Goal: Task Accomplishment & Management: Manage account settings

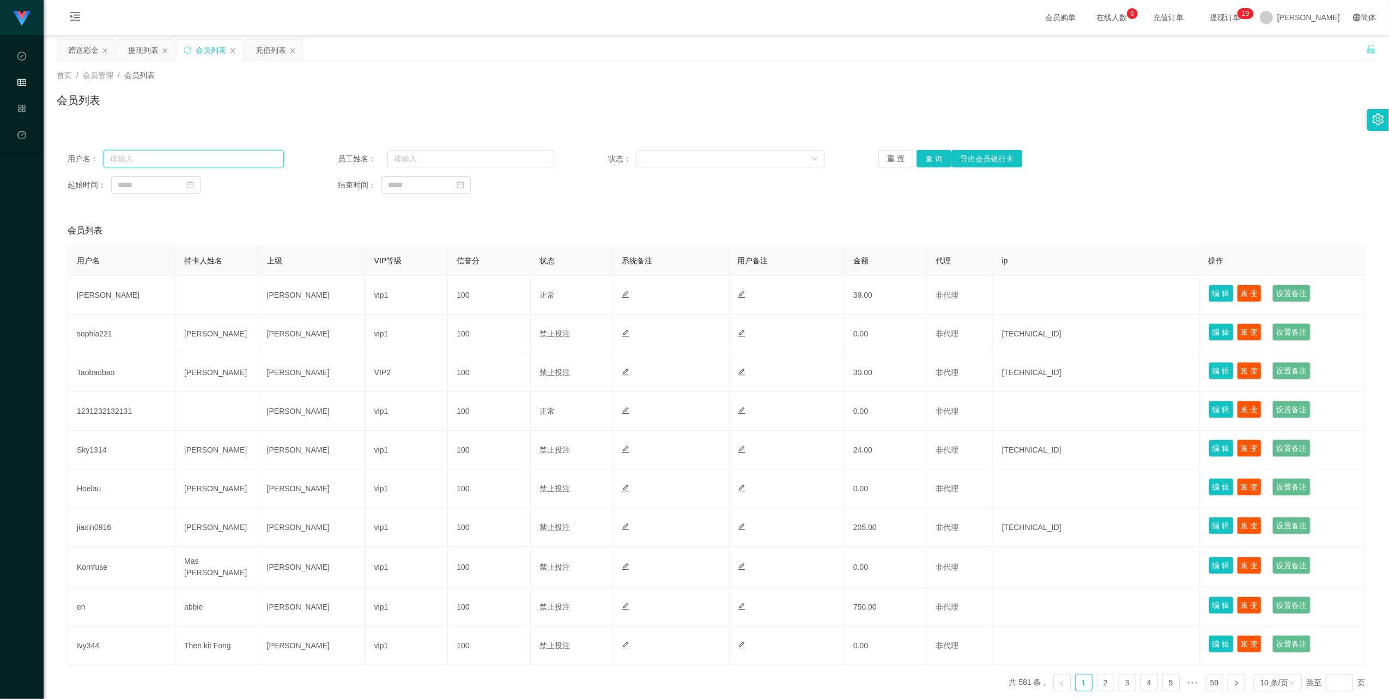
paste input "Taobaobao"
click at [199, 159] on input "text" at bounding box center [194, 158] width 180 height 17
type input "Taobaobao"
click at [934, 160] on button "查 询" at bounding box center [934, 158] width 35 height 17
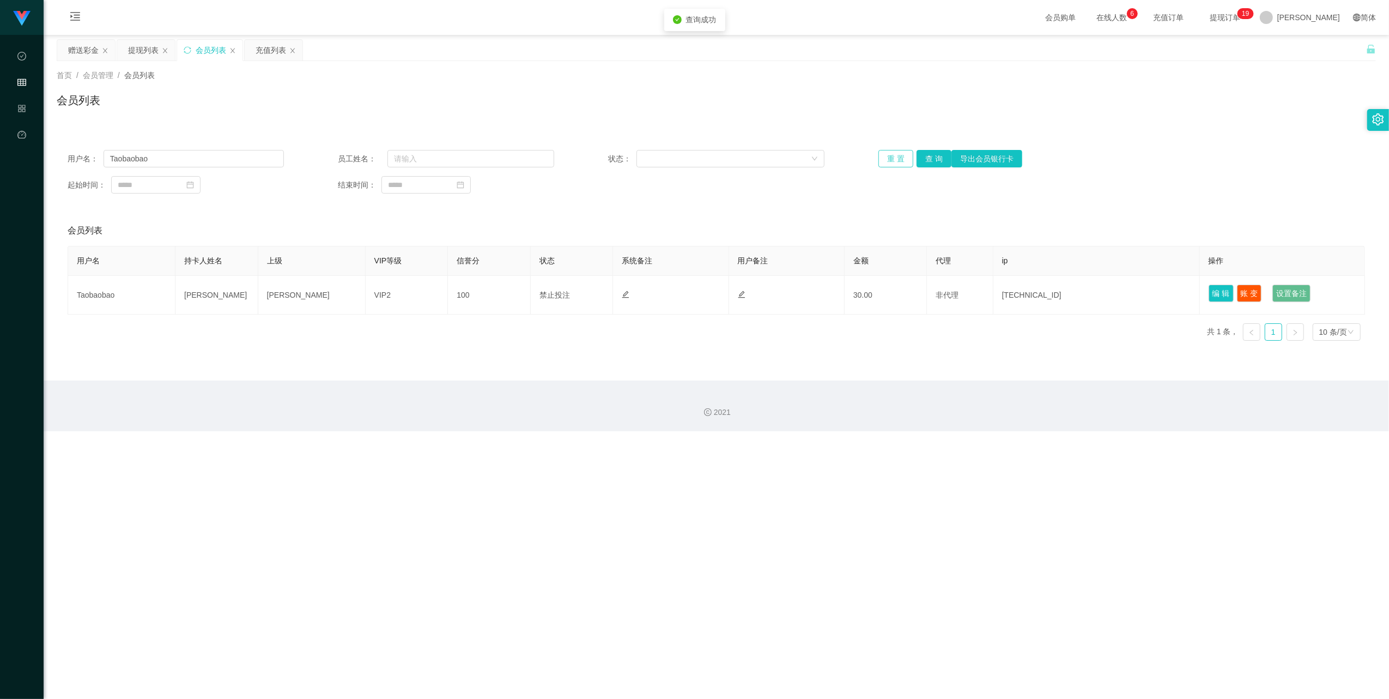
click at [891, 160] on button "重 置" at bounding box center [895, 158] width 35 height 17
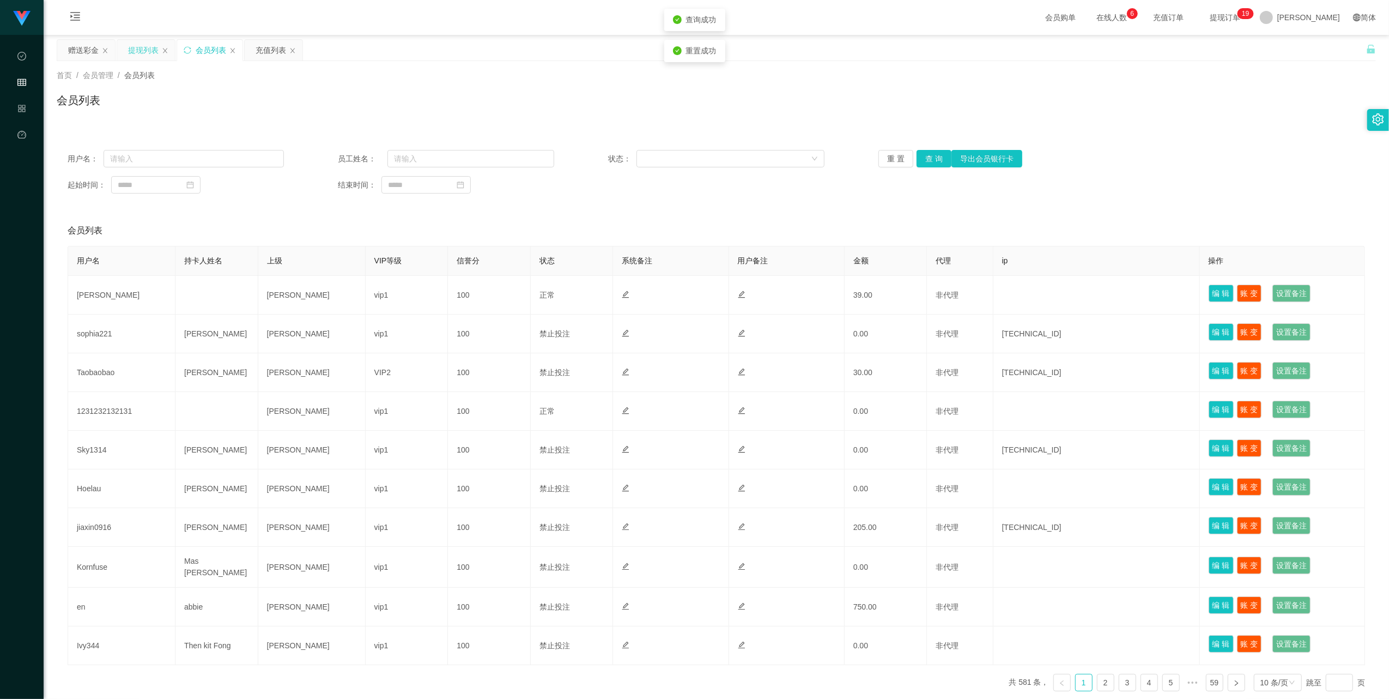
click at [134, 49] on div "提现列表" at bounding box center [143, 50] width 31 height 21
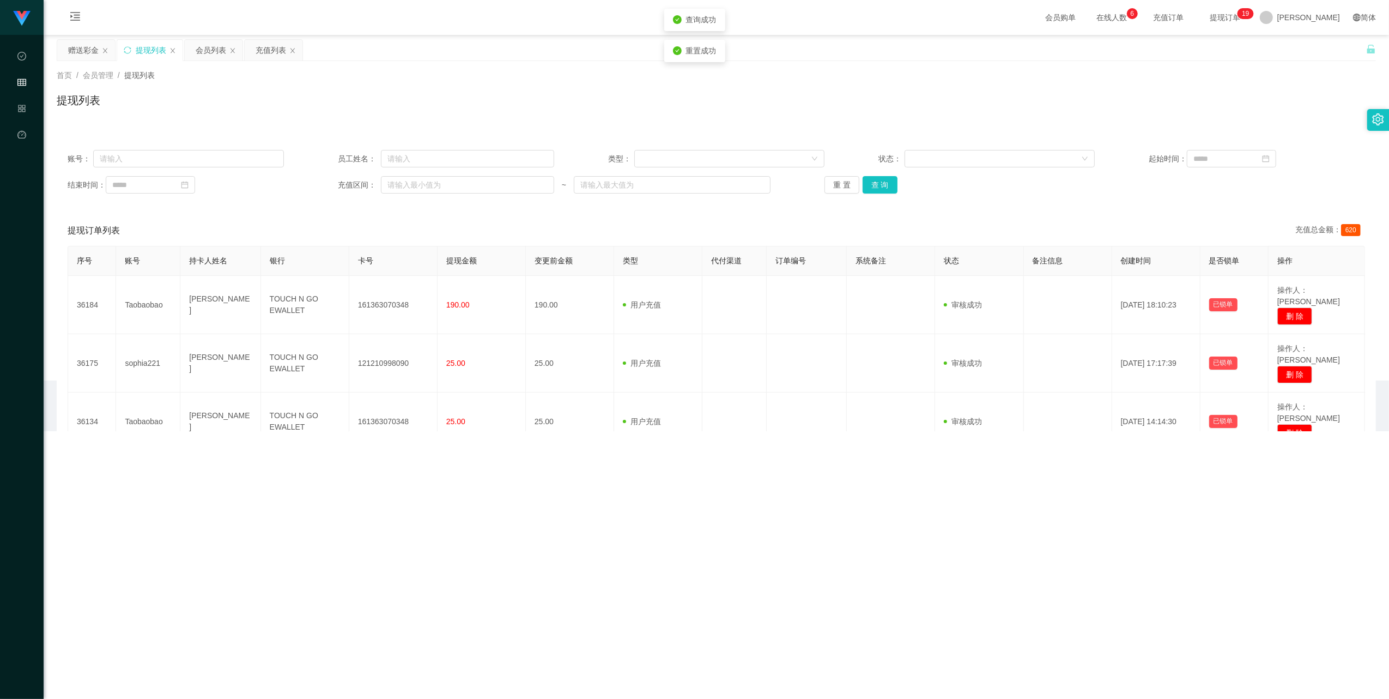
click at [123, 53] on div "提现列表" at bounding box center [149, 50] width 65 height 21
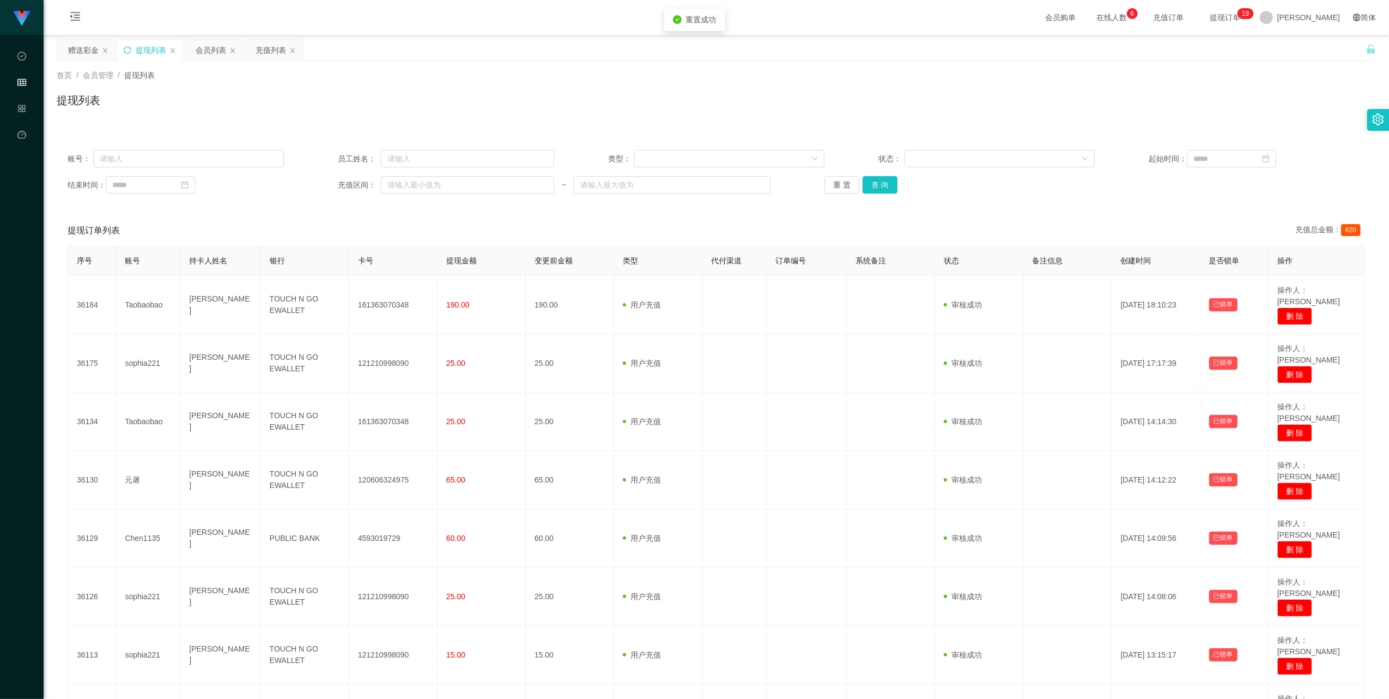
click at [126, 49] on icon "图标: sync" at bounding box center [128, 50] width 8 height 8
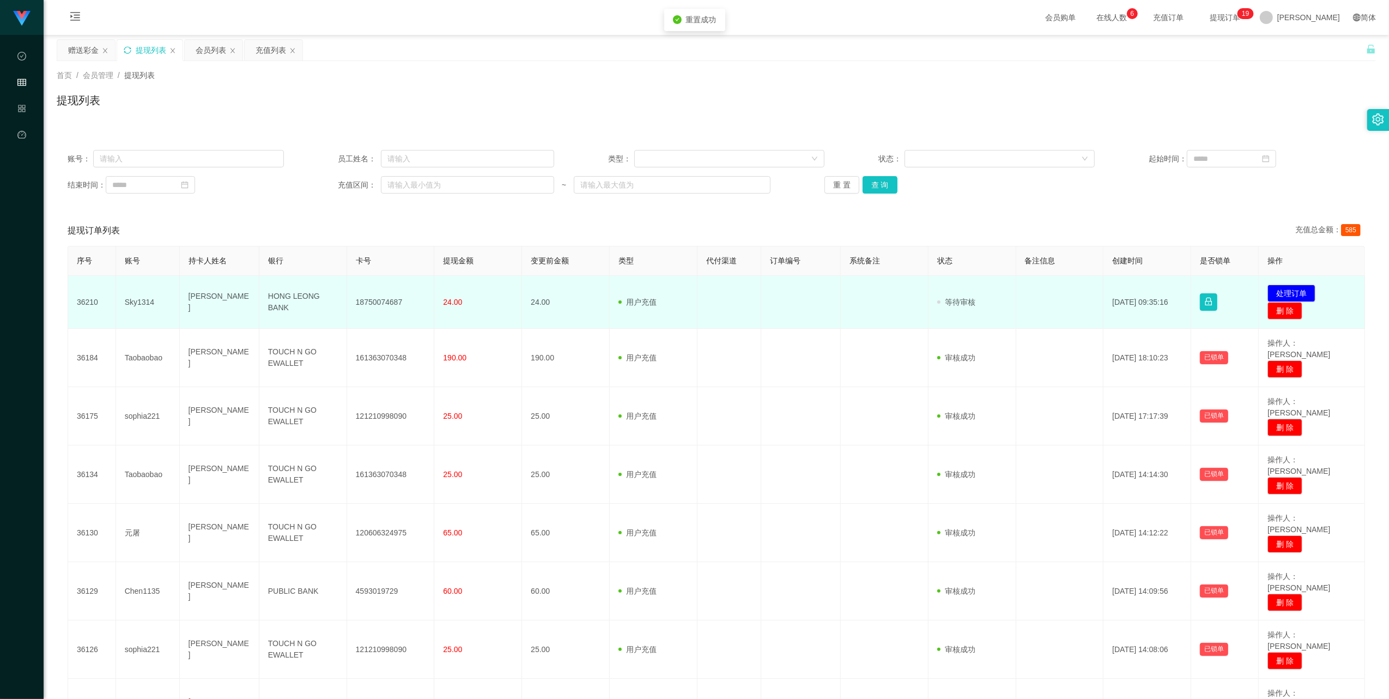
click at [133, 301] on td "Sky1314" at bounding box center [148, 302] width 64 height 53
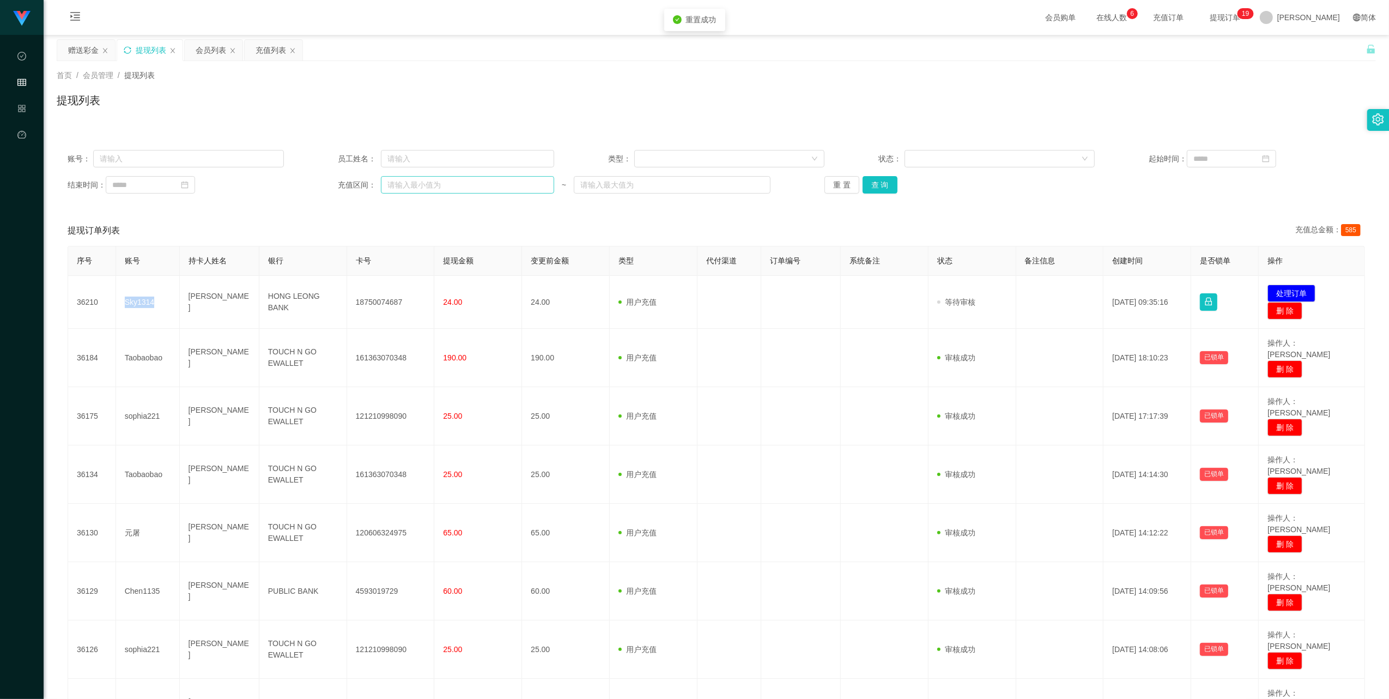
copy td "Sky1314"
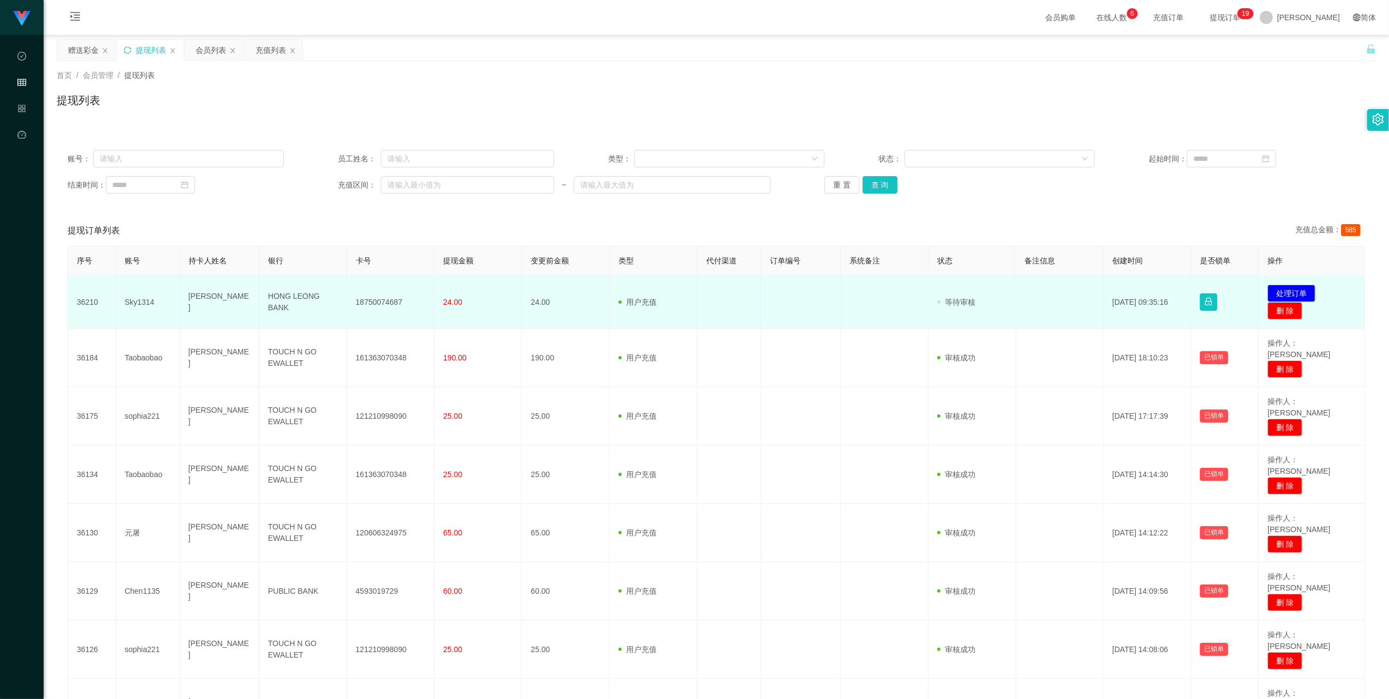
click at [380, 305] on td "18750074687" at bounding box center [391, 302] width 88 height 53
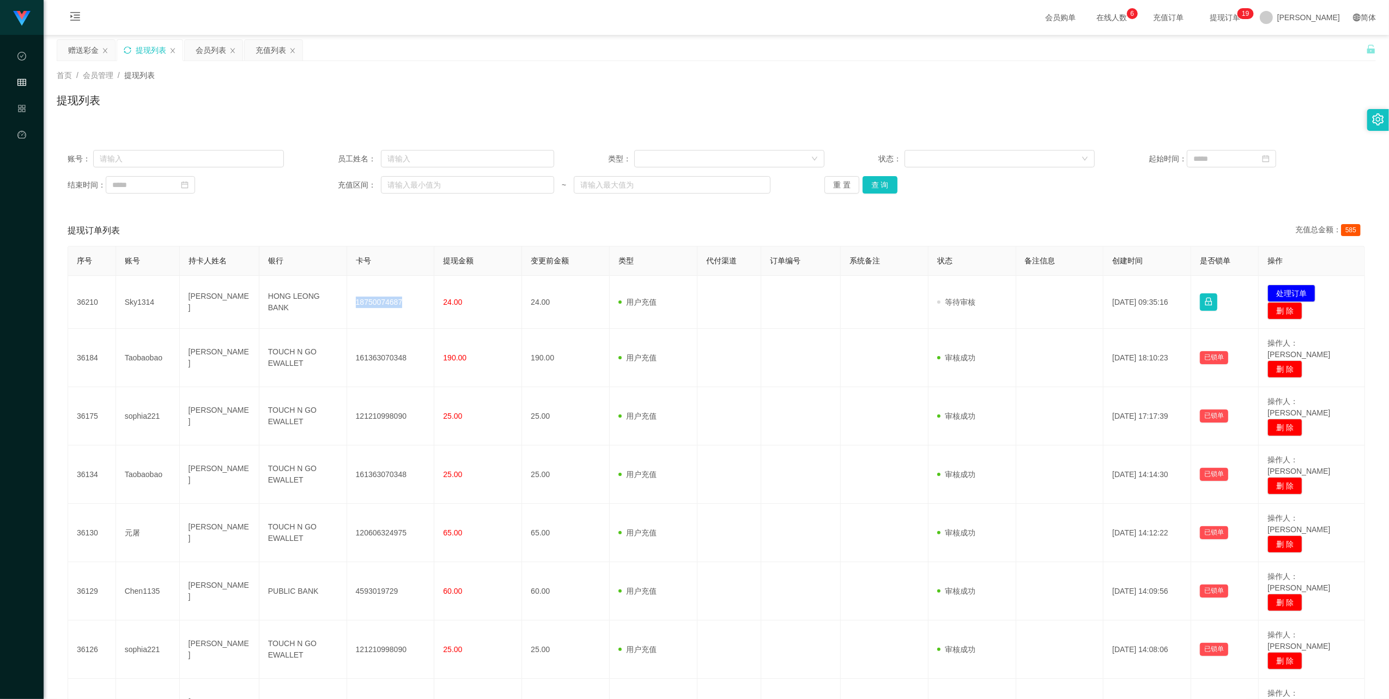
copy td "18750074687"
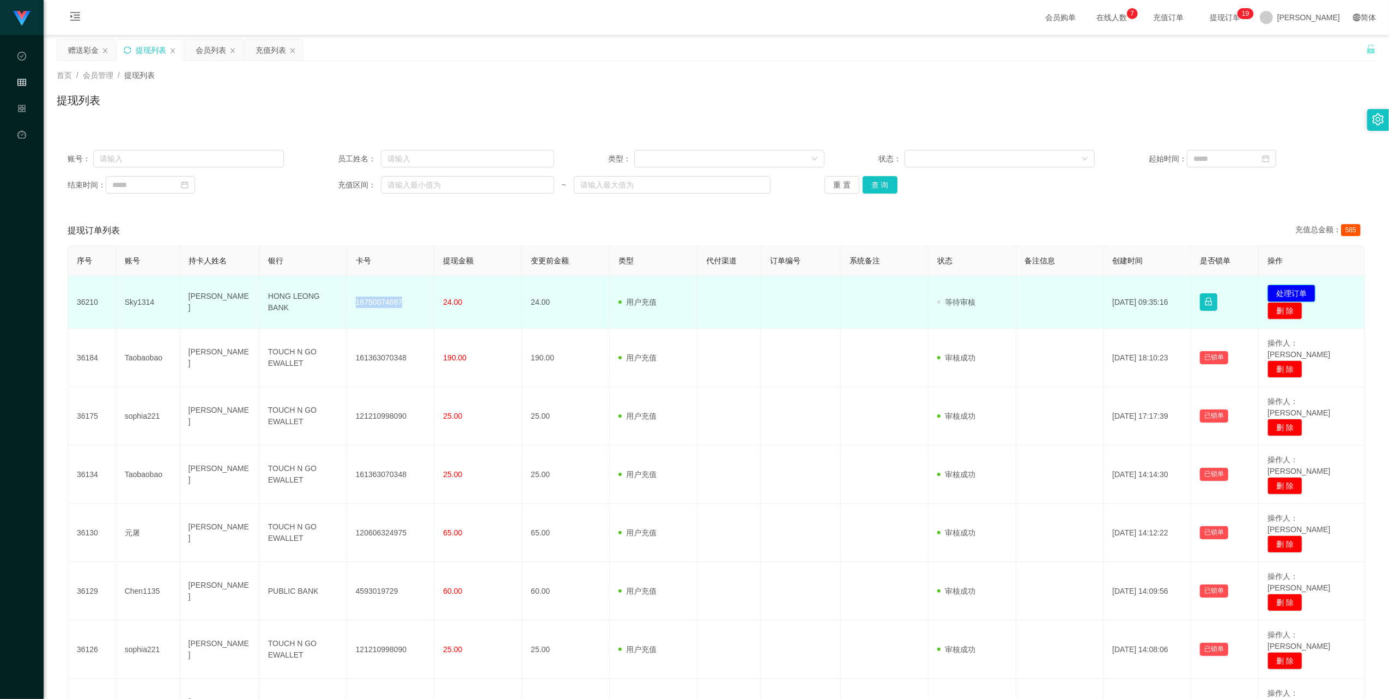
click at [1283, 293] on button "处理订单" at bounding box center [1291, 292] width 48 height 17
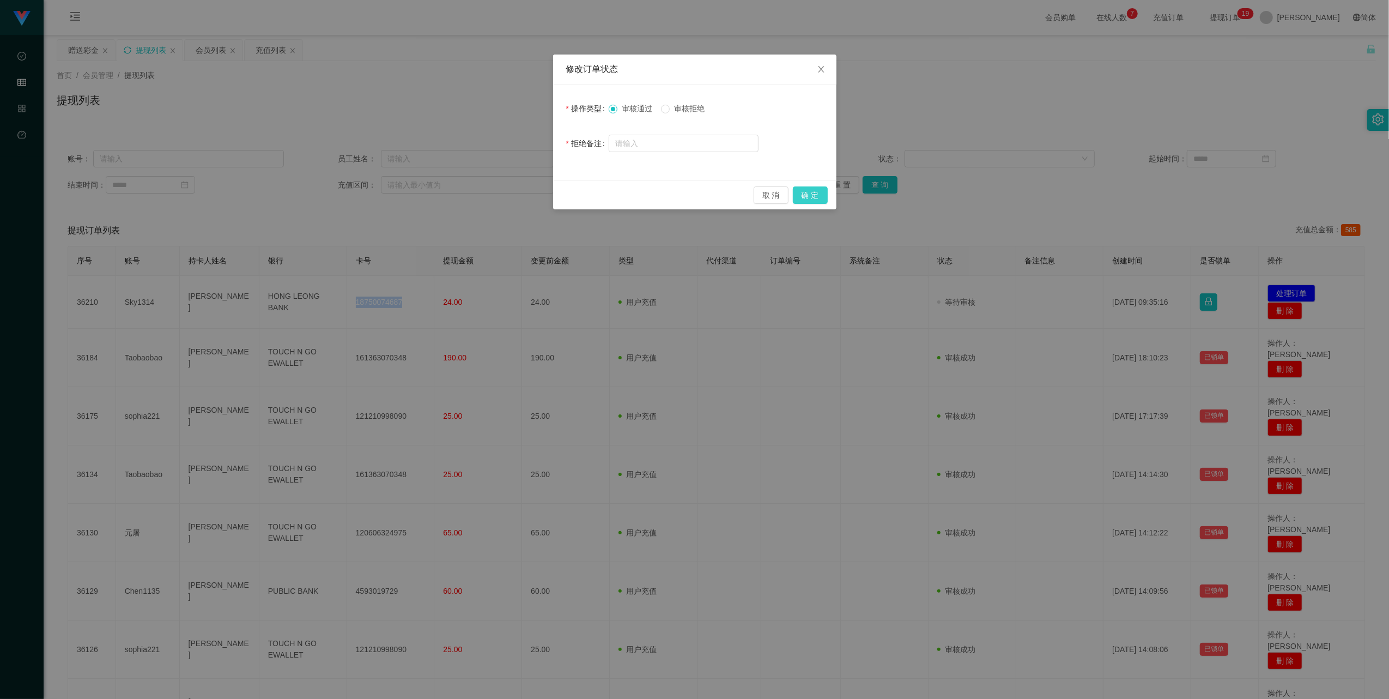
click at [822, 198] on button "确 定" at bounding box center [810, 194] width 35 height 17
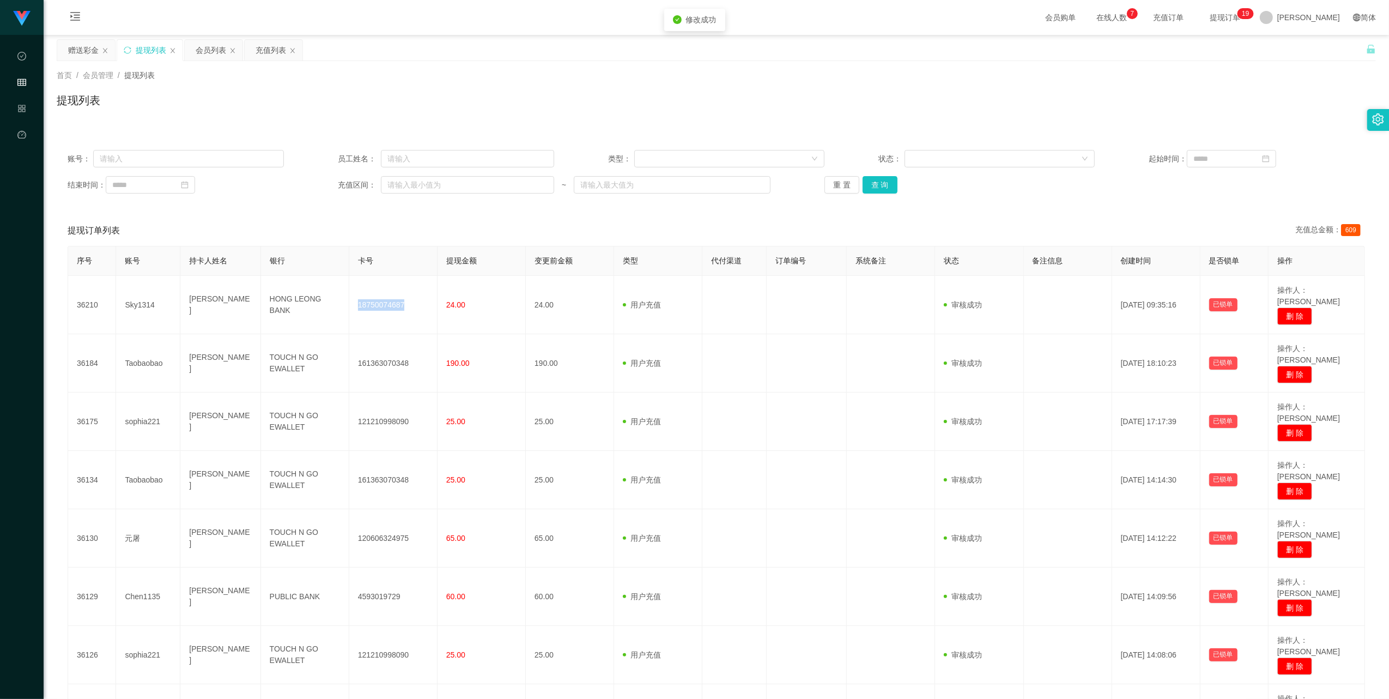
drag, startPoint x: 127, startPoint y: 48, endPoint x: 138, endPoint y: 48, distance: 11.5
click at [127, 48] on icon "图标: sync" at bounding box center [128, 50] width 8 height 8
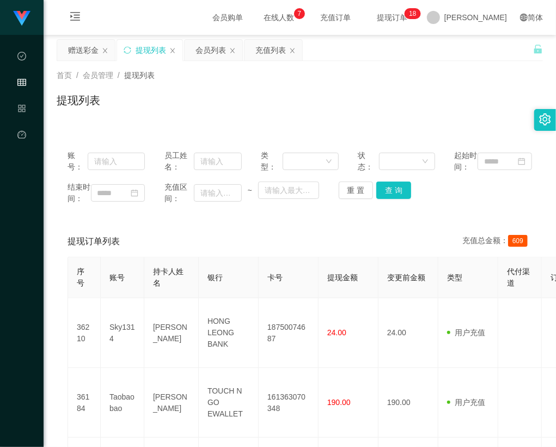
click at [469, 88] on div "首页 / 会员管理 / 提现列表 / 提现列表" at bounding box center [300, 93] width 487 height 47
drag, startPoint x: 131, startPoint y: 51, endPoint x: 143, endPoint y: 46, distance: 12.8
click at [130, 51] on icon "图标: sync" at bounding box center [128, 50] width 8 height 8
click at [129, 51] on icon "图标: sync" at bounding box center [128, 50] width 8 height 8
